Goal: Information Seeking & Learning: Learn about a topic

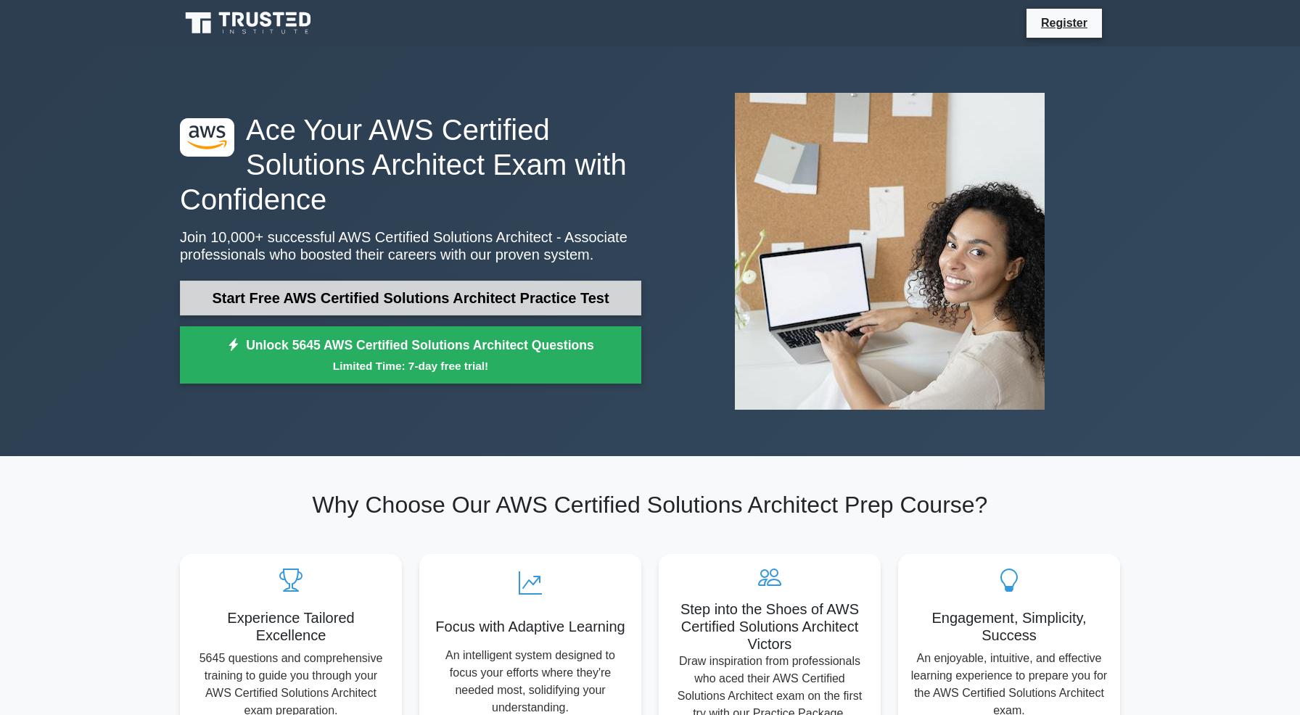
click at [303, 295] on link "Start Free AWS Certified Solutions Architect Practice Test" at bounding box center [410, 298] width 461 height 35
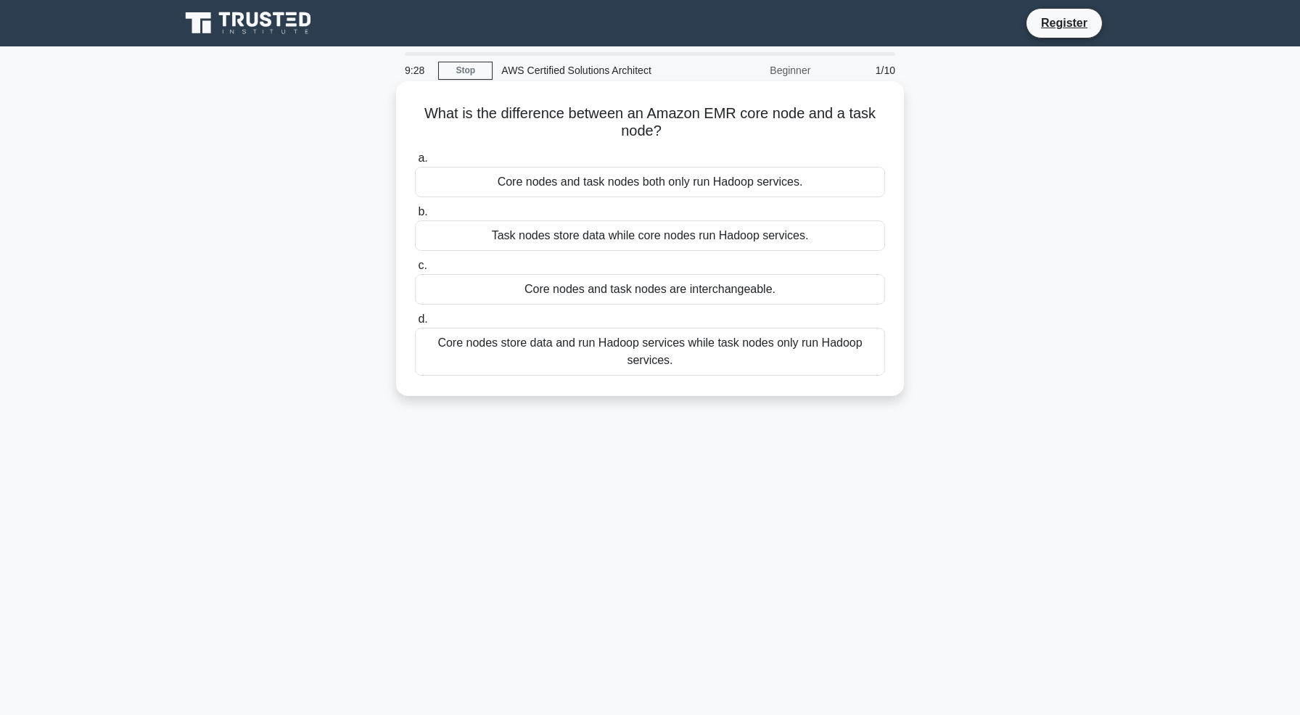
click at [668, 352] on div "Core nodes store data and run Hadoop services while task nodes only run Hadoop …" at bounding box center [650, 352] width 470 height 48
click at [415, 324] on input "d. Core nodes store data and run Hadoop services while task nodes only run Hado…" at bounding box center [415, 319] width 0 height 9
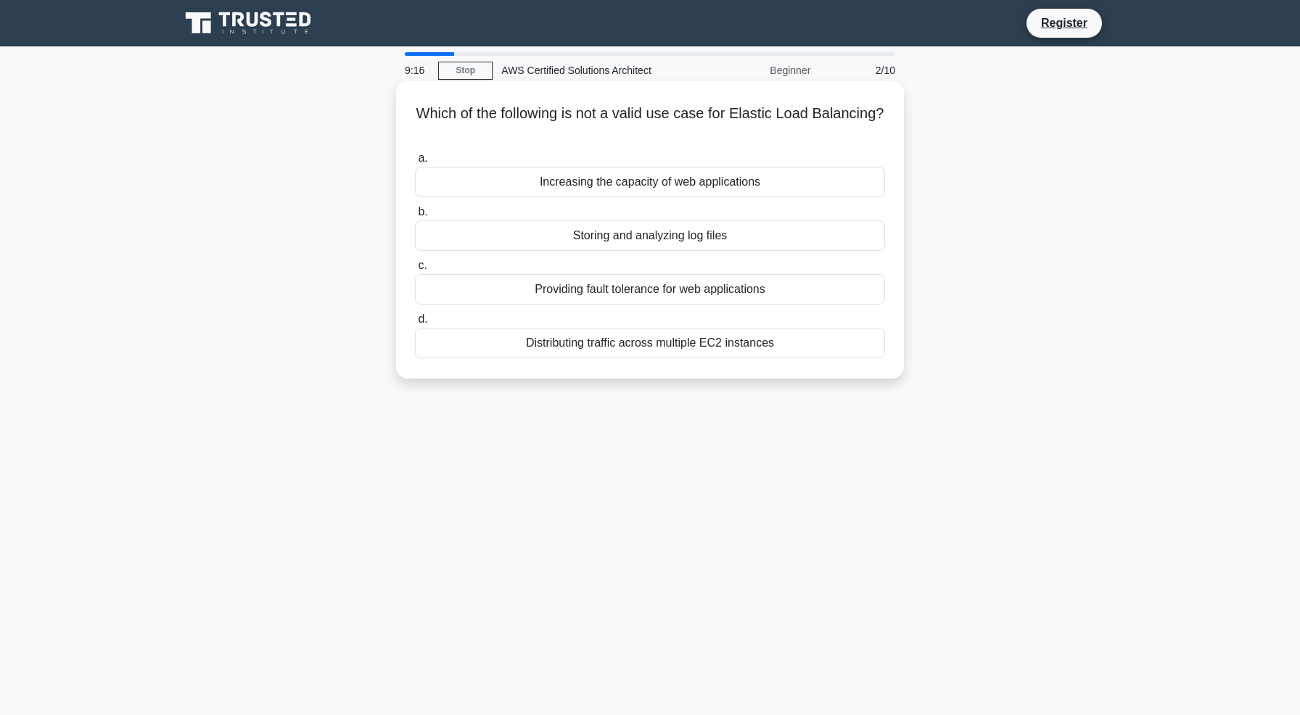
click at [723, 241] on div "Storing and analyzing log files" at bounding box center [650, 236] width 470 height 30
click at [415, 217] on input "b. Storing and analyzing log files" at bounding box center [415, 212] width 0 height 9
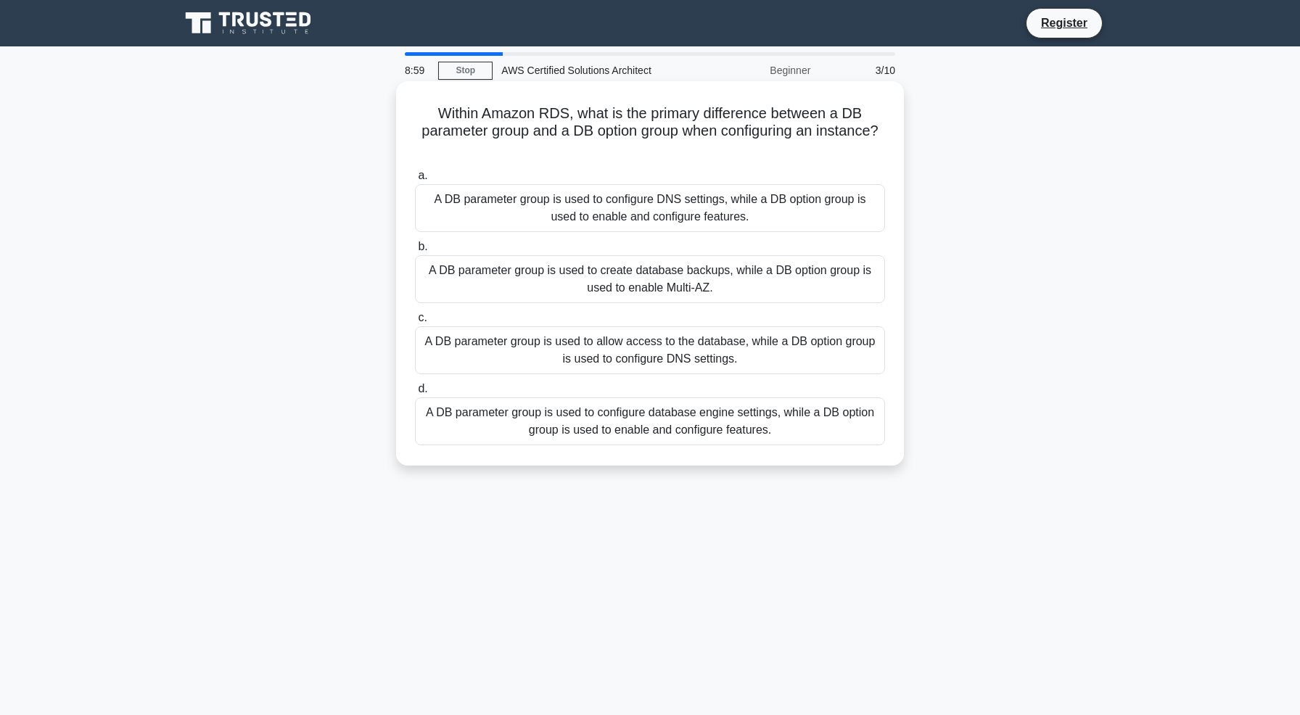
click at [691, 430] on div "A DB parameter group is used to configure database engine settings, while a DB …" at bounding box center [650, 422] width 470 height 48
click at [415, 394] on input "d. A DB parameter group is used to configure database engine settings, while a …" at bounding box center [415, 389] width 0 height 9
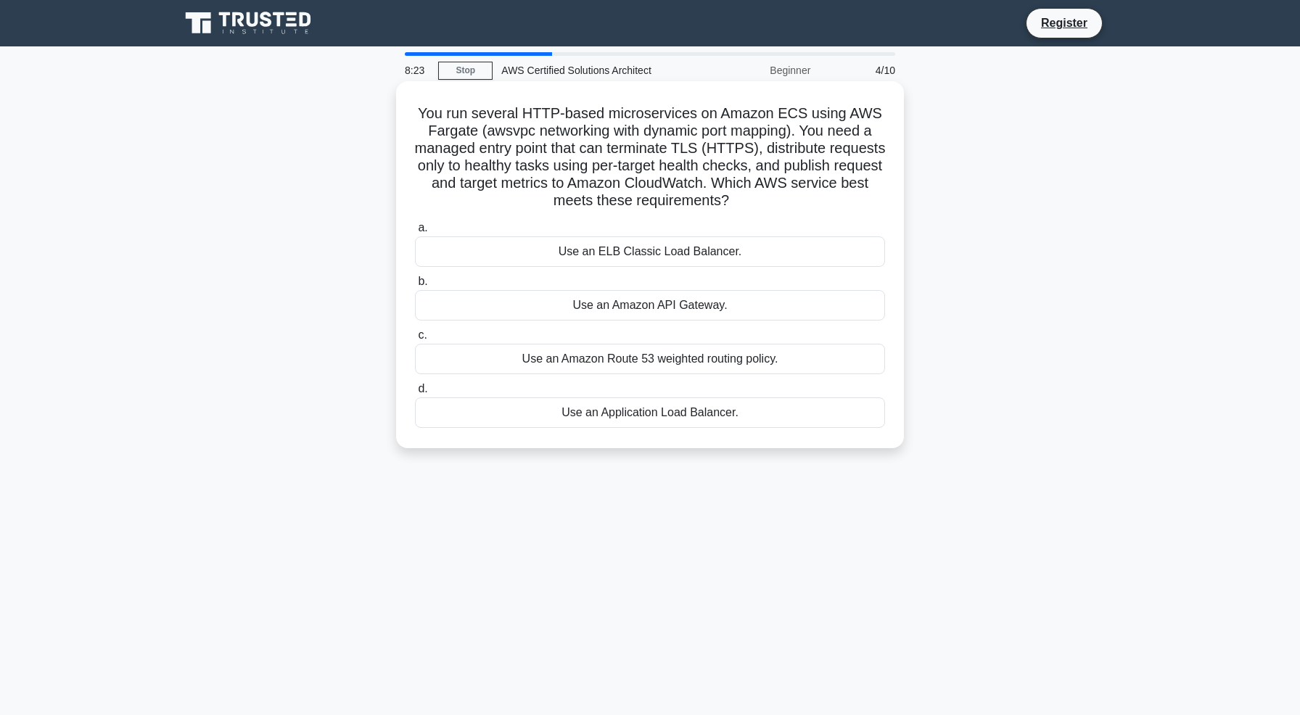
click at [667, 302] on div "Use an Amazon API Gateway." at bounding box center [650, 305] width 470 height 30
click at [415, 287] on input "b. Use an Amazon API Gateway." at bounding box center [415, 281] width 0 height 9
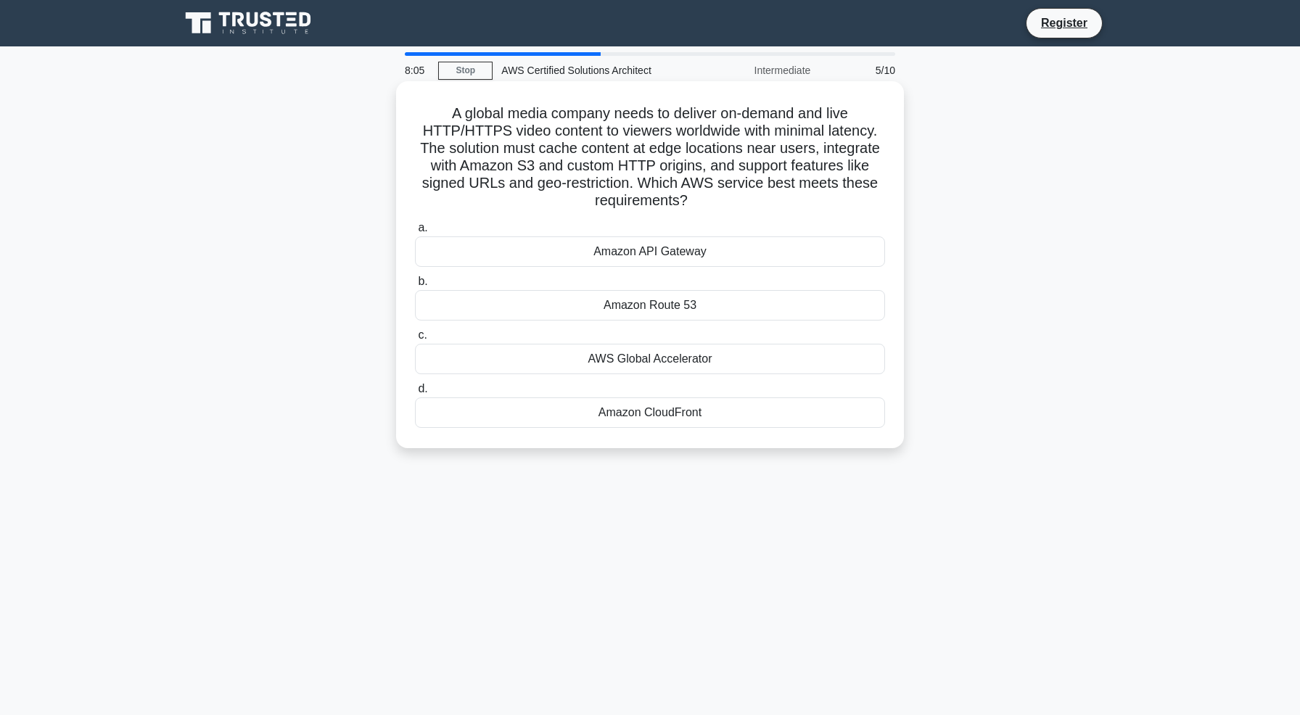
click at [682, 417] on div "Amazon CloudFront" at bounding box center [650, 413] width 470 height 30
click at [415, 394] on input "d. Amazon CloudFront" at bounding box center [415, 389] width 0 height 9
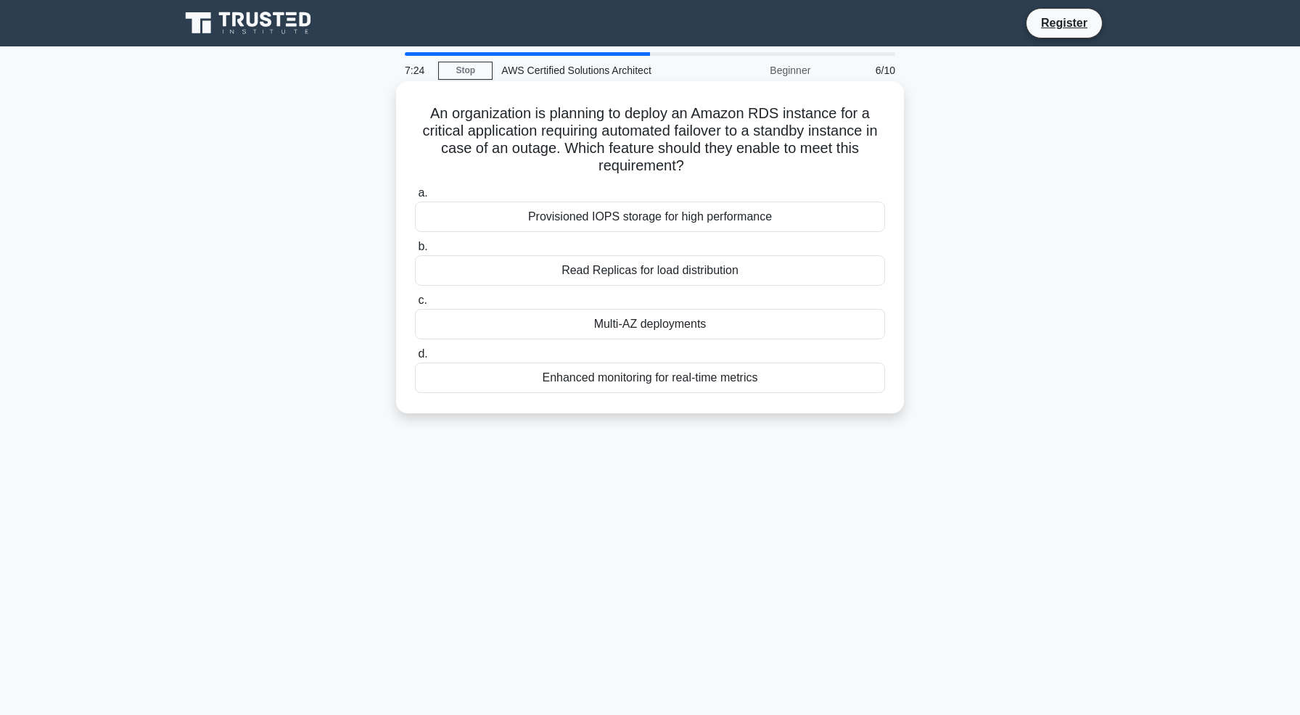
click at [731, 327] on div "Multi-AZ deployments" at bounding box center [650, 324] width 470 height 30
click at [415, 305] on input "c. Multi-AZ deployments" at bounding box center [415, 300] width 0 height 9
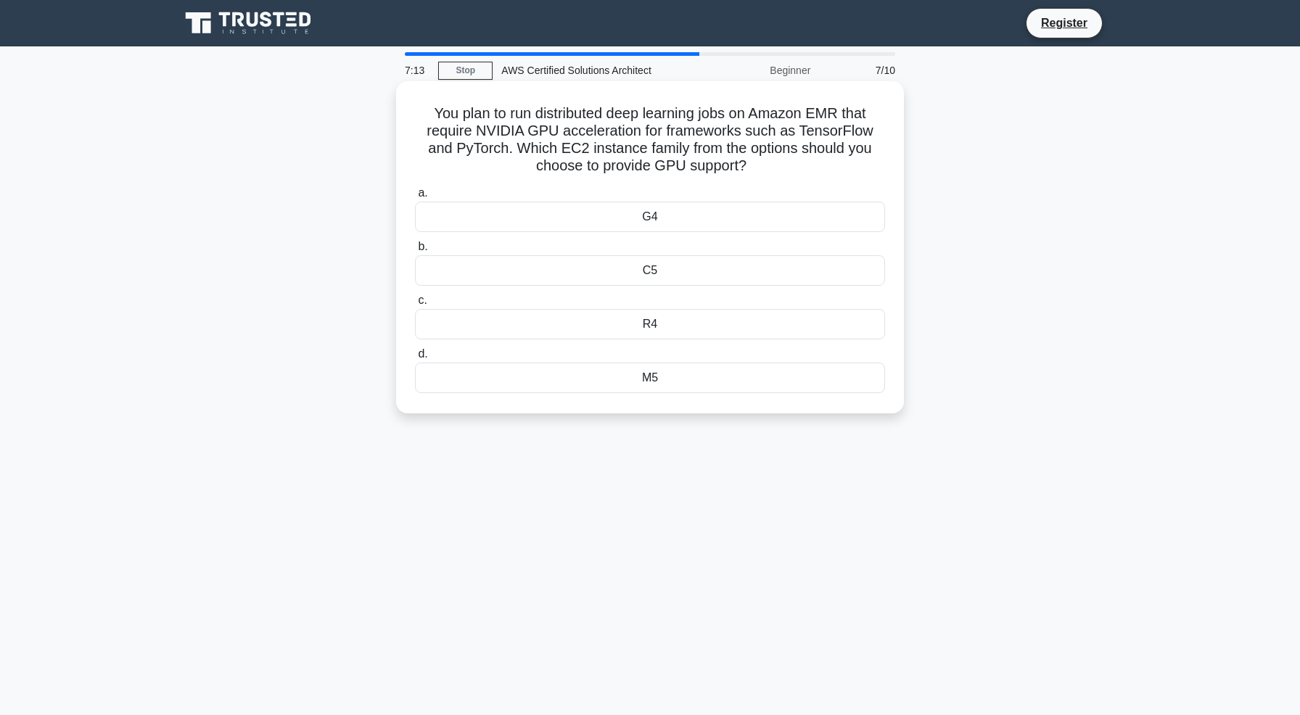
click at [751, 327] on div "R4" at bounding box center [650, 324] width 470 height 30
click at [415, 305] on input "c. R4" at bounding box center [415, 300] width 0 height 9
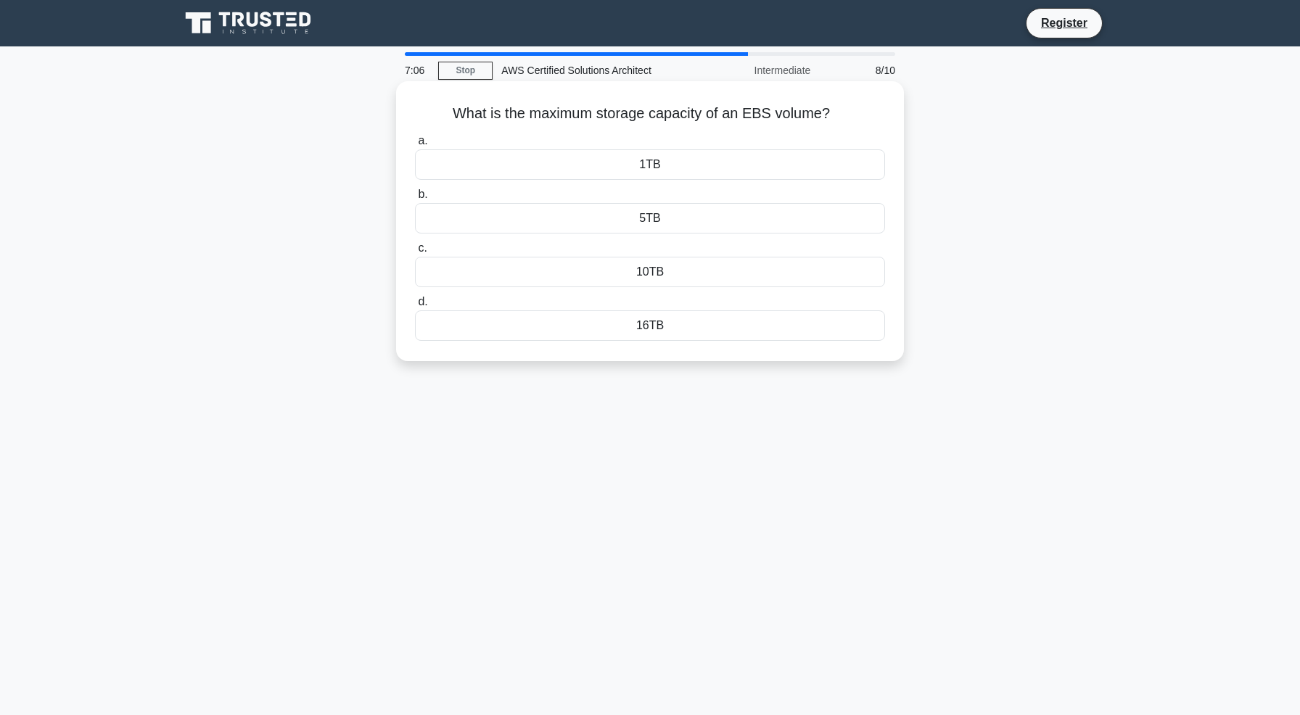
click at [723, 332] on div "16TB" at bounding box center [650, 326] width 470 height 30
click at [415, 307] on input "d. 16TB" at bounding box center [415, 301] width 0 height 9
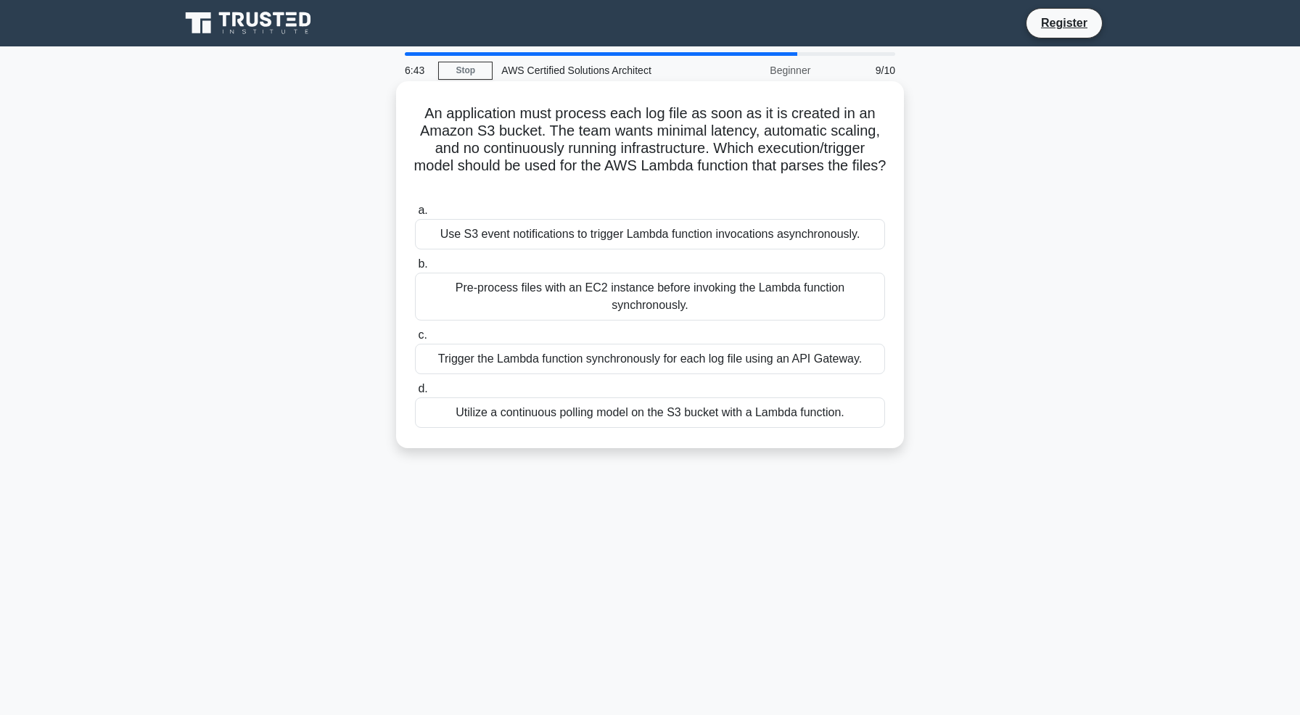
click at [824, 238] on div "Use S3 event notifications to trigger Lambda function invocations asynchronousl…" at bounding box center [650, 234] width 470 height 30
click at [415, 215] on input "a. Use S3 event notifications to trigger Lambda function invocations asynchrono…" at bounding box center [415, 210] width 0 height 9
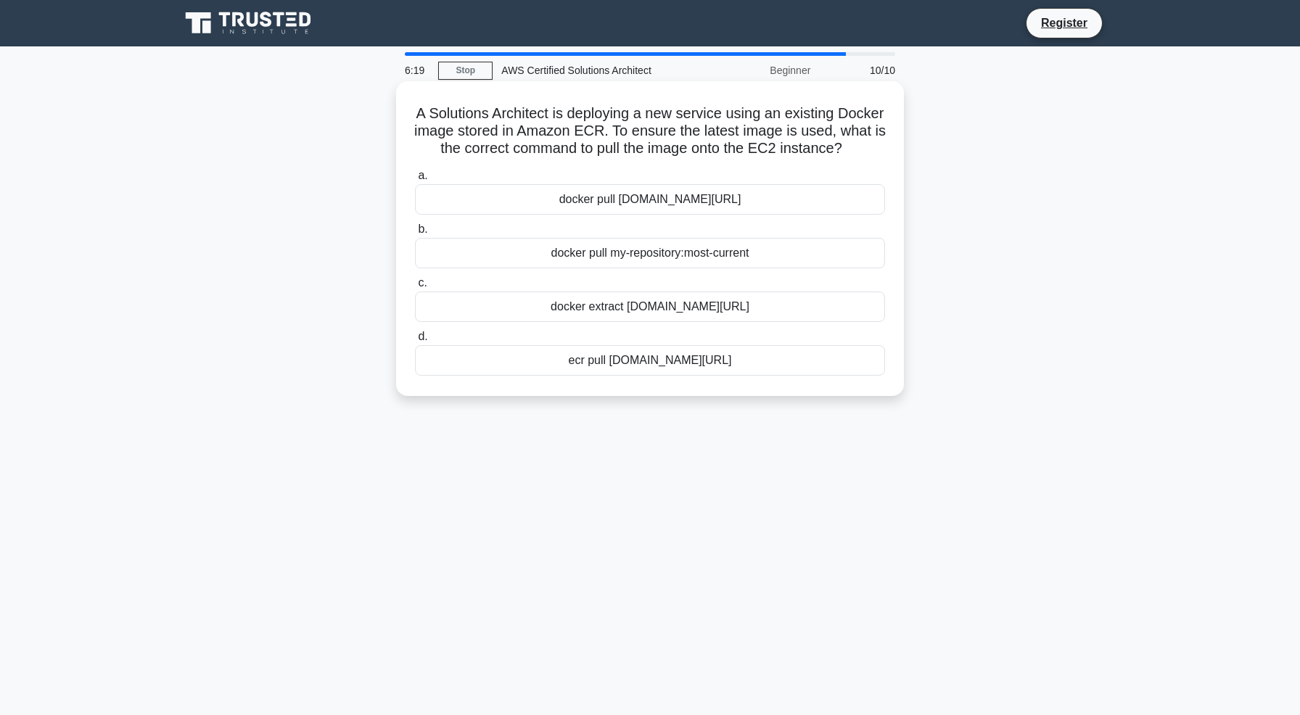
click at [854, 199] on div "docker pull 123456789012.dkr.ecr.region.amazonaws.com/my-repository:latest" at bounding box center [650, 199] width 470 height 30
click at [415, 181] on input "a. docker pull 123456789012.dkr.ecr.region.amazonaws.com/my-repository:latest" at bounding box center [415, 175] width 0 height 9
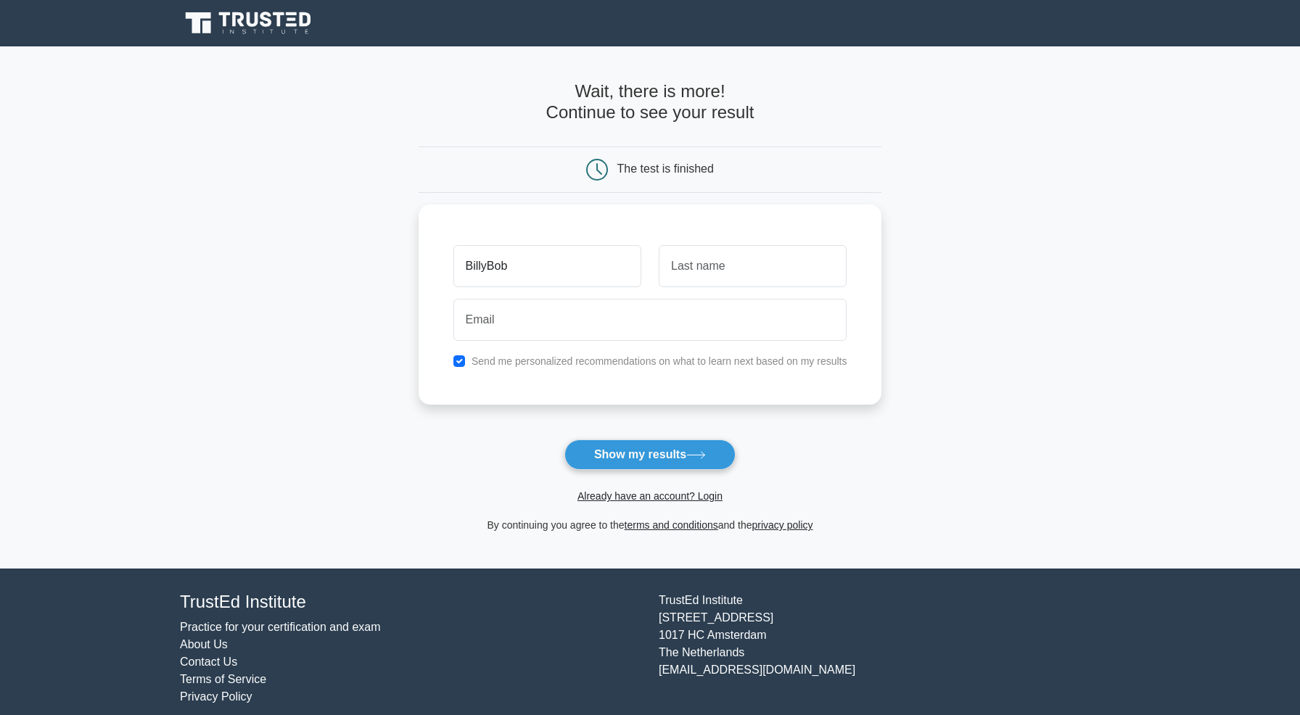
type input "BillyBob"
type input "Ballball"
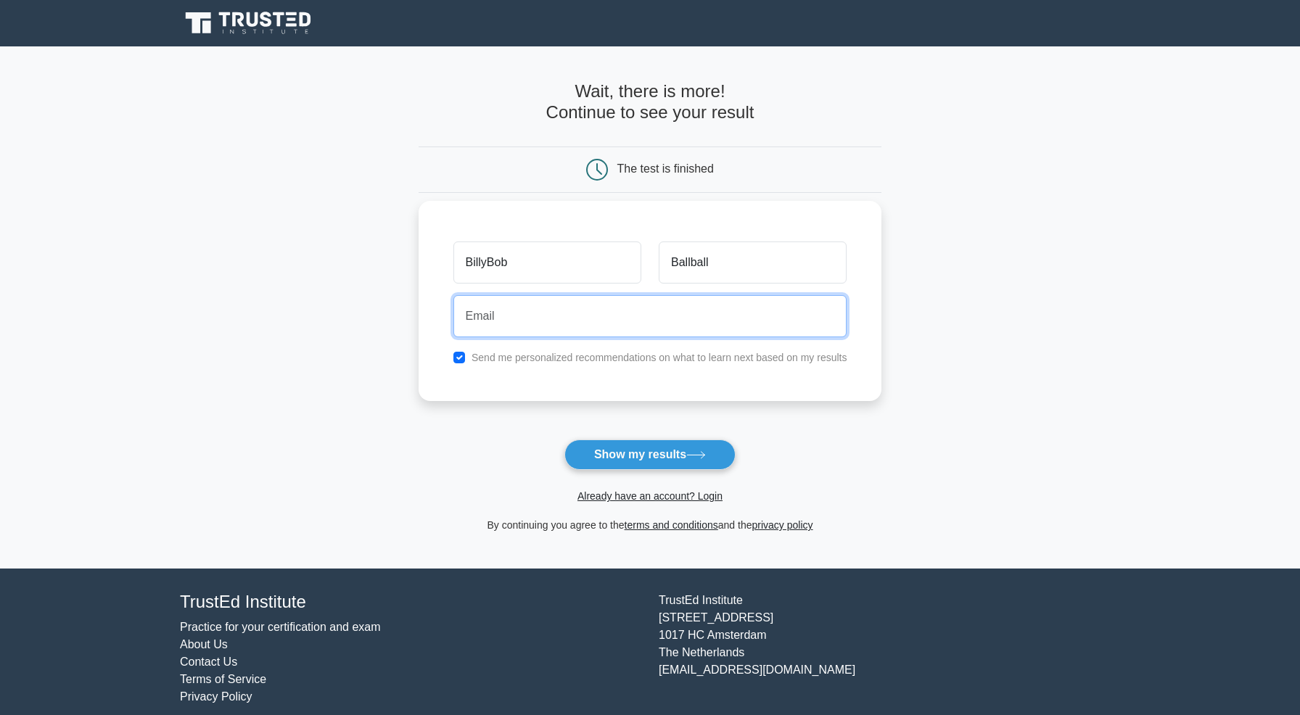
click at [769, 326] on input "email" at bounding box center [650, 316] width 394 height 42
type input "jumbonotoes@gmail.com"
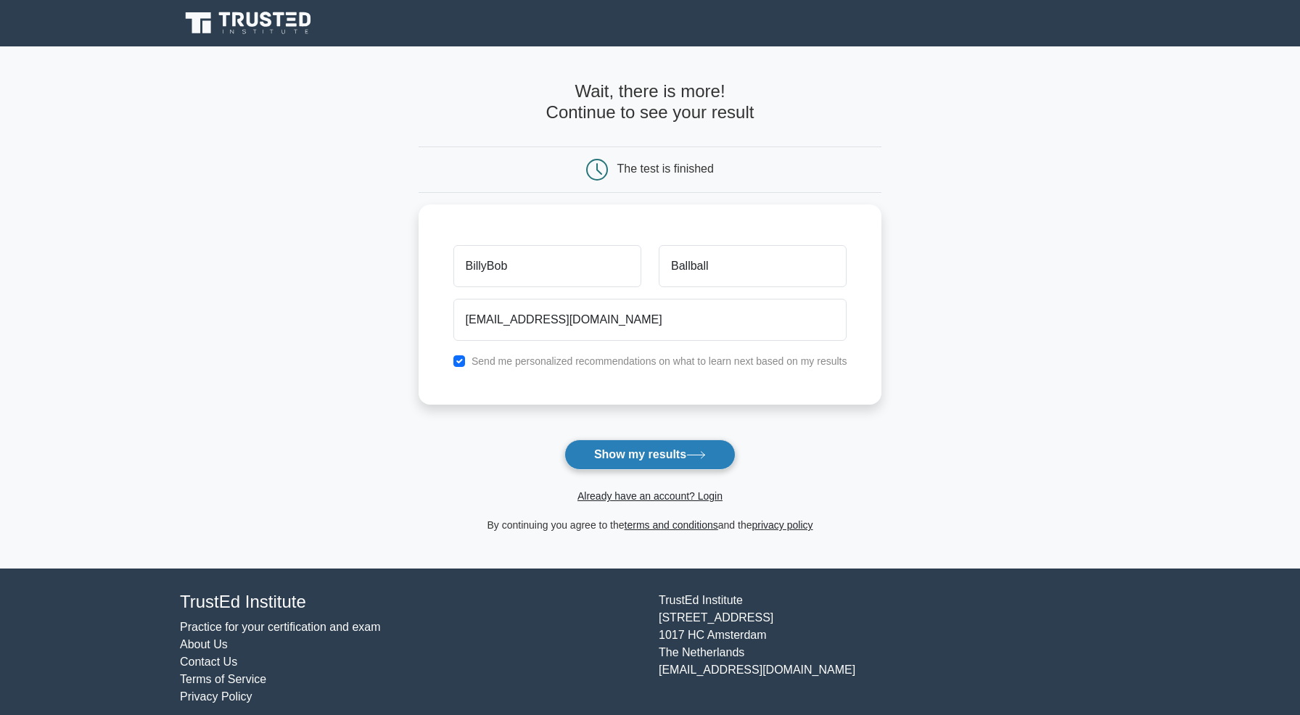
click at [621, 454] on button "Show my results" at bounding box center [649, 455] width 171 height 30
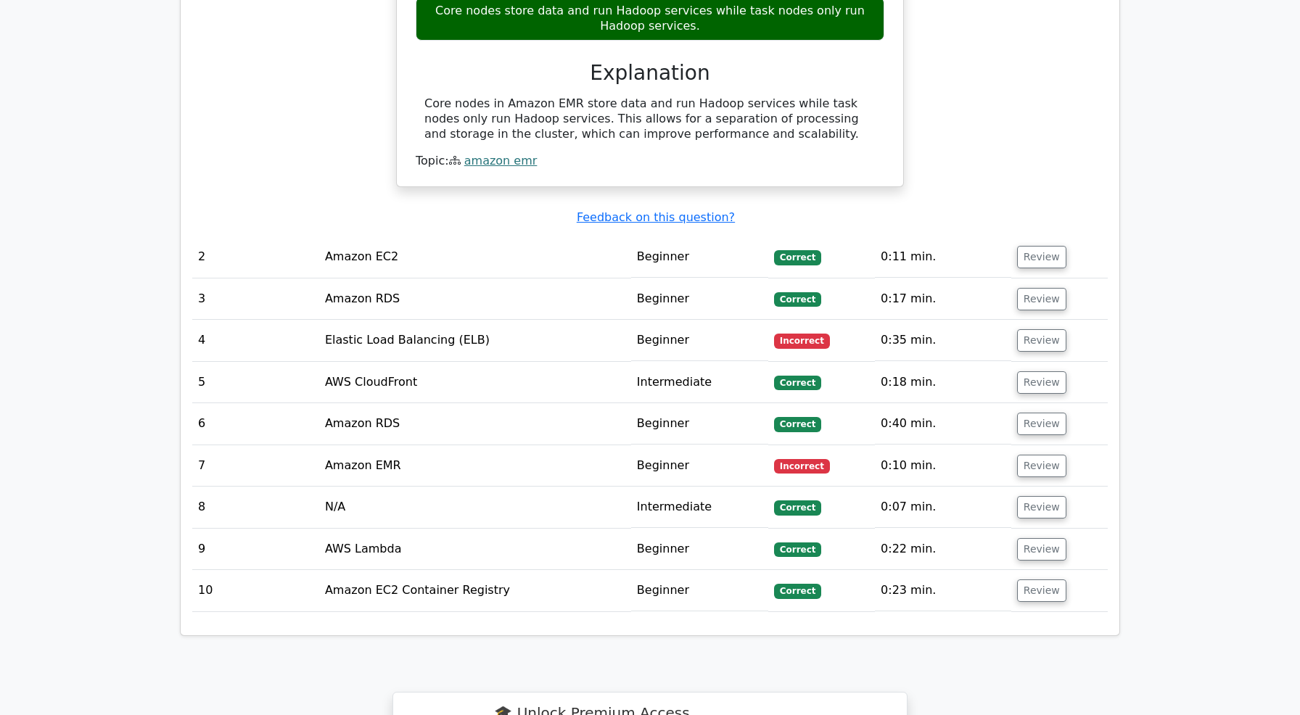
scroll to position [1545, 0]
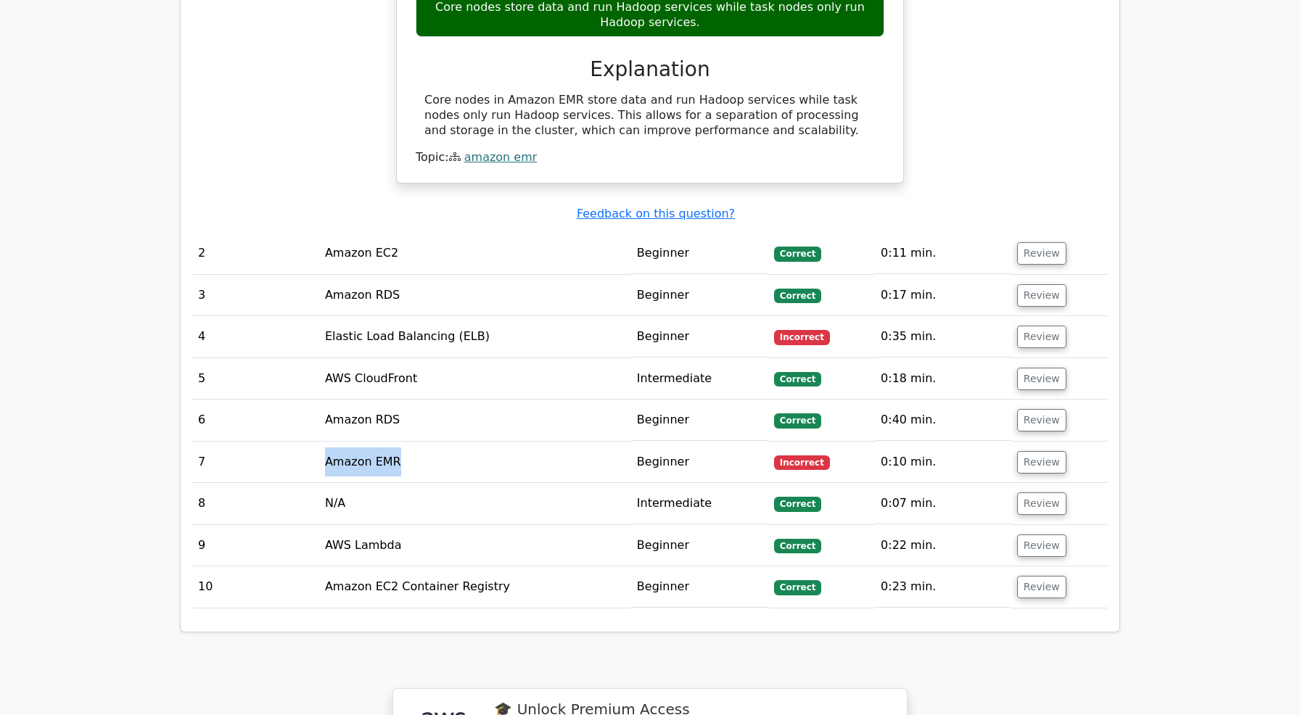
drag, startPoint x: 325, startPoint y: 438, endPoint x: 401, endPoint y: 427, distance: 76.2
click at [401, 442] on td "Amazon EMR" at bounding box center [475, 462] width 312 height 41
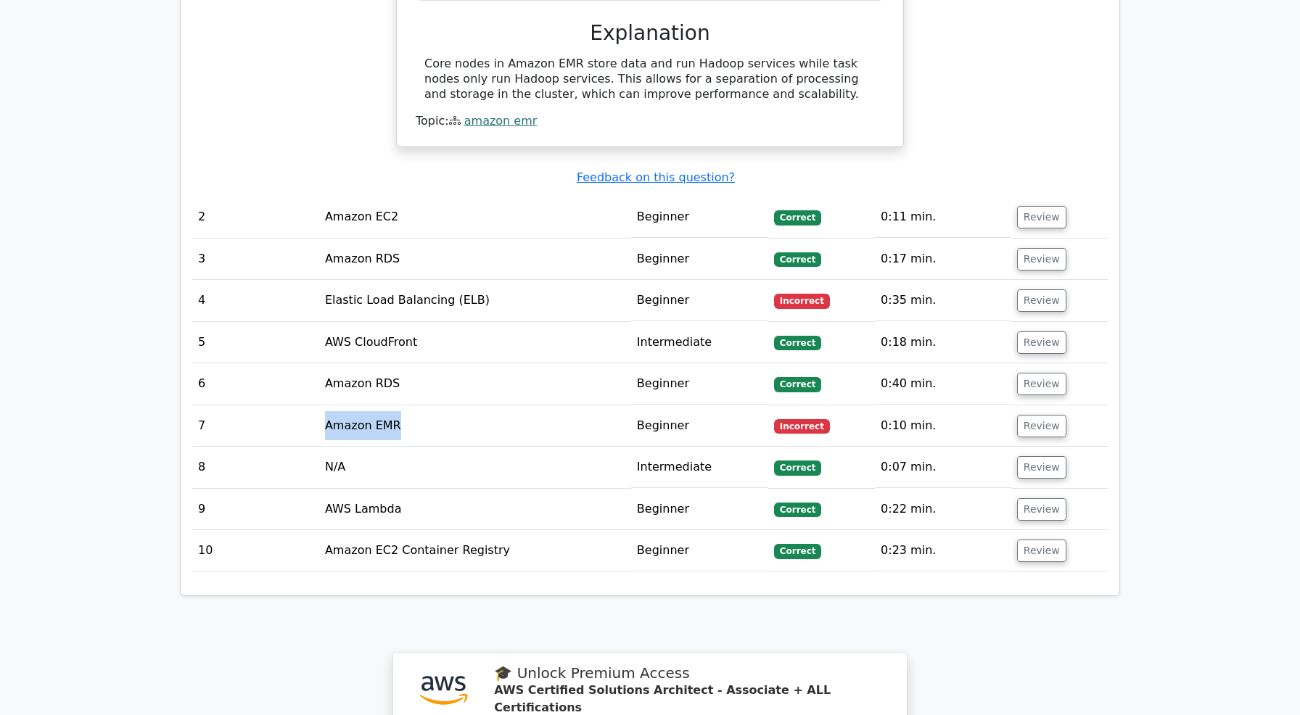
scroll to position [1600, 0]
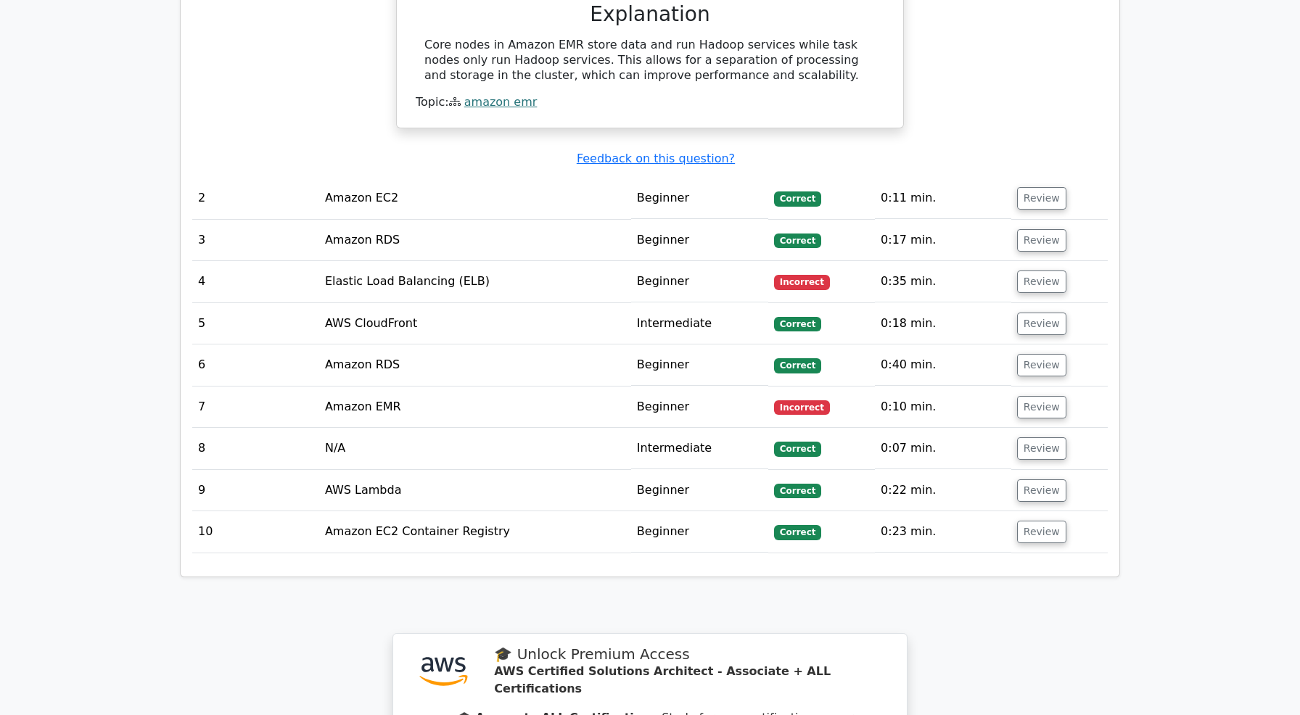
click at [419, 387] on td "Amazon EMR" at bounding box center [475, 407] width 312 height 41
click at [1033, 396] on button "Review" at bounding box center [1041, 407] width 49 height 22
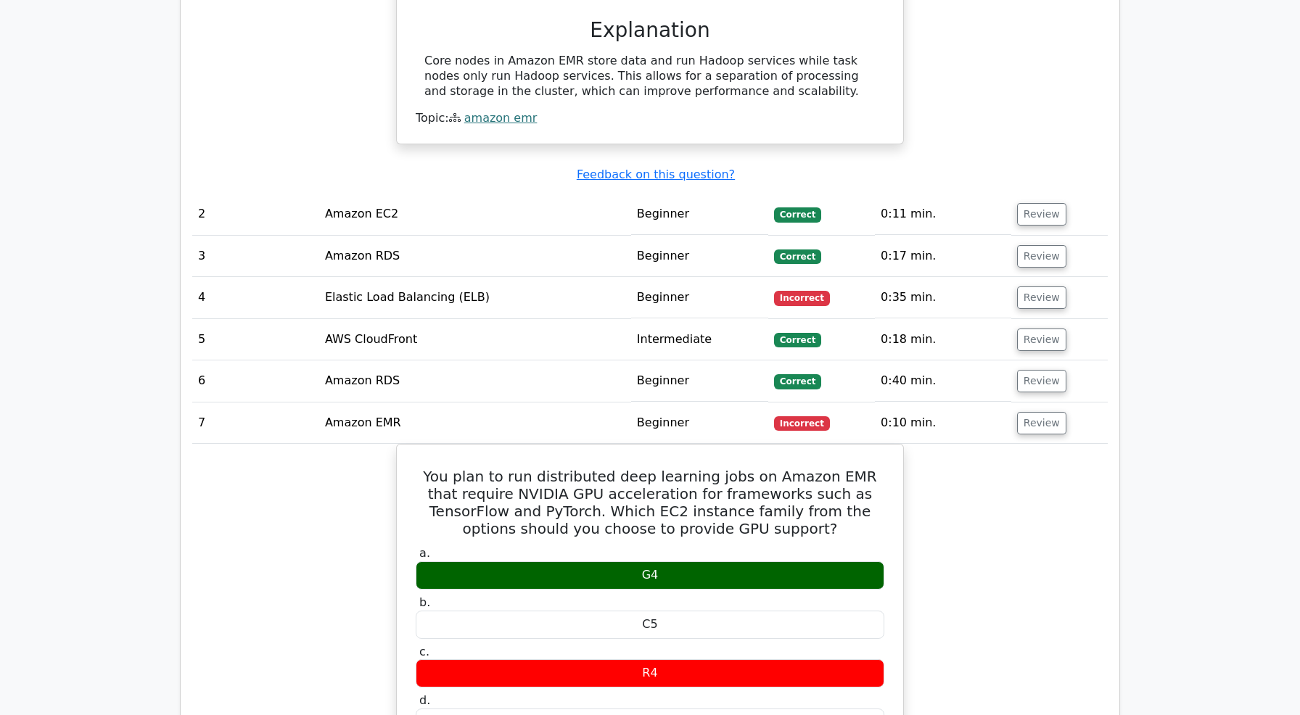
scroll to position [1578, 0]
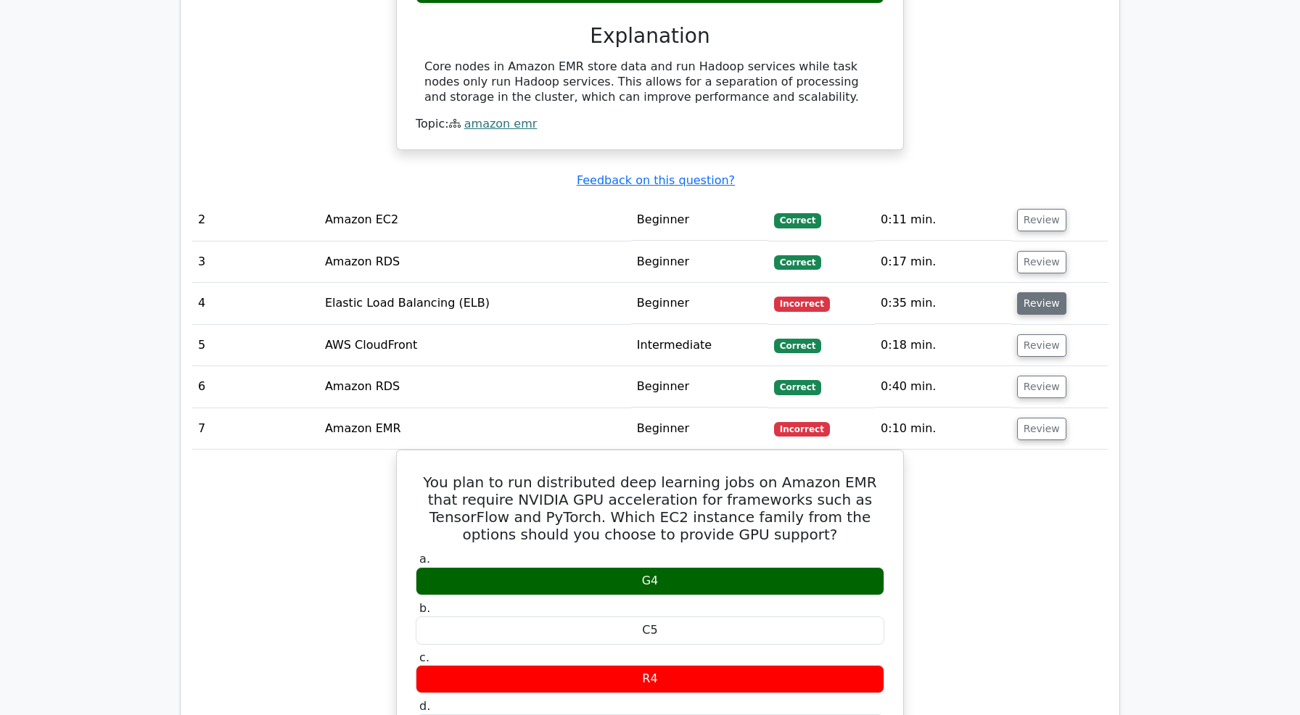
click at [1019, 292] on button "Review" at bounding box center [1041, 303] width 49 height 22
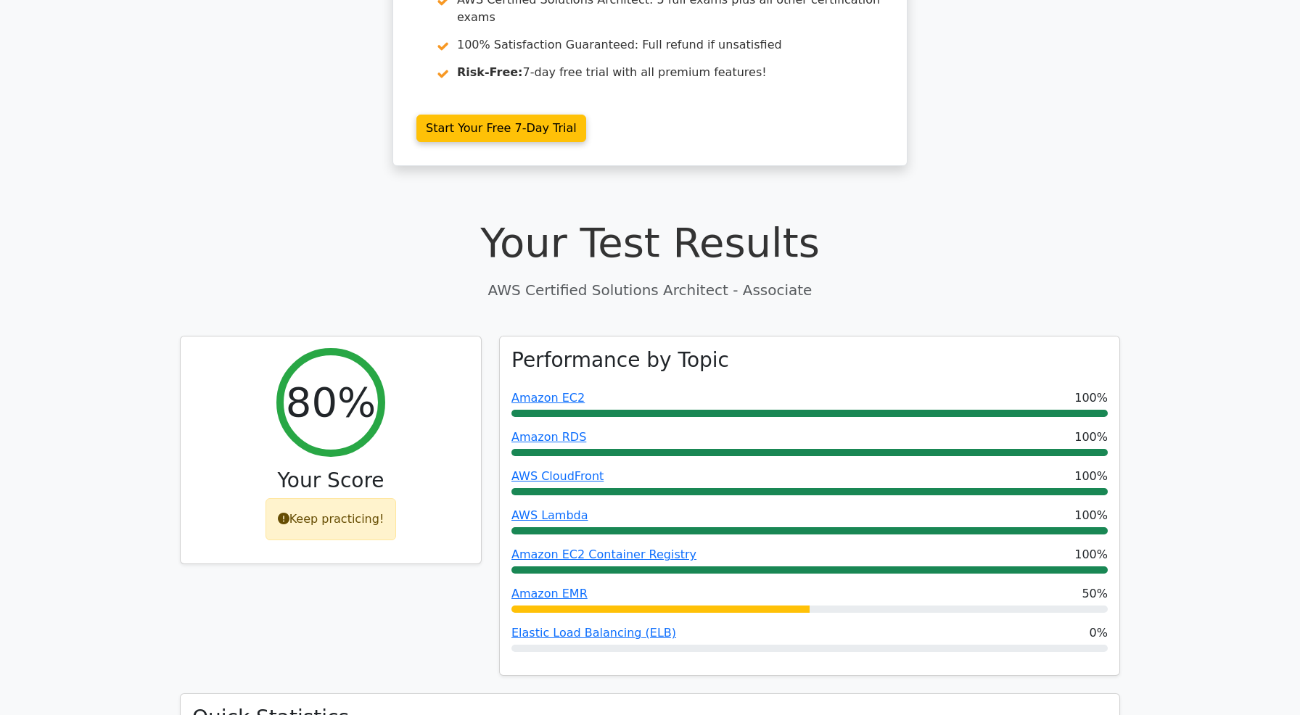
scroll to position [0, 0]
